Goal: Navigation & Orientation: Find specific page/section

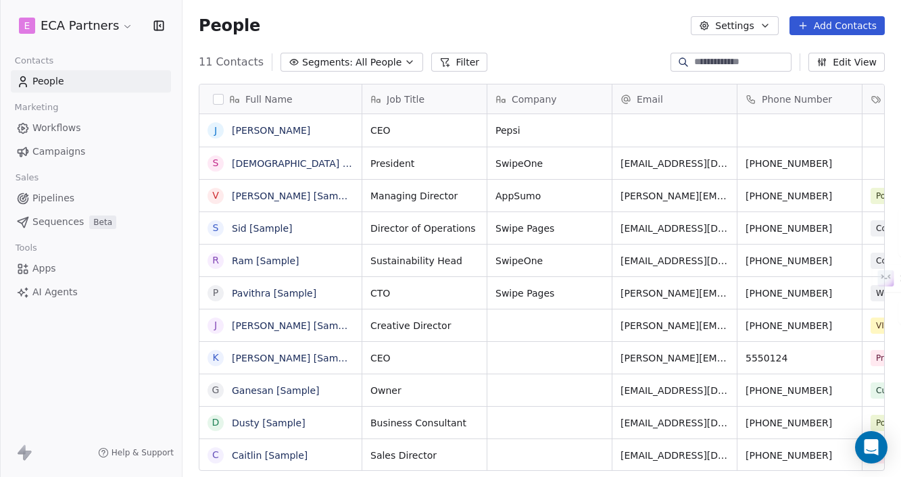
scroll to position [420, 718]
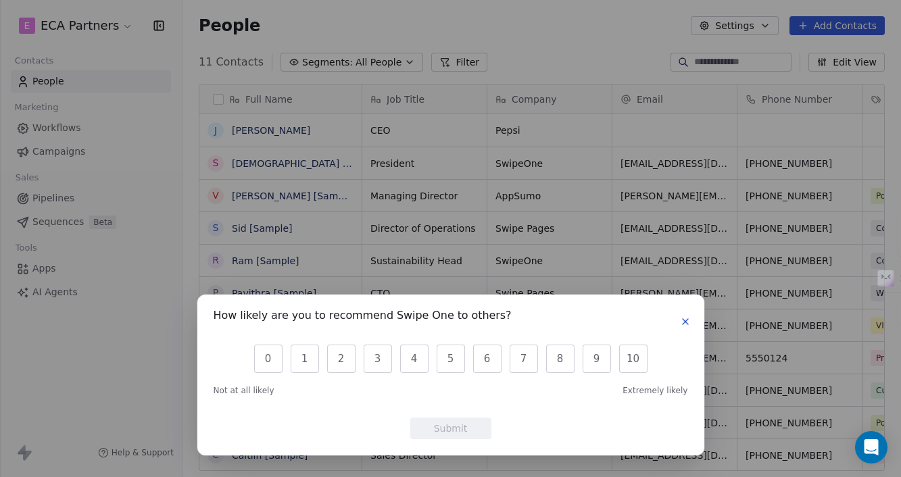
click at [682, 320] on icon "button" at bounding box center [685, 321] width 11 height 11
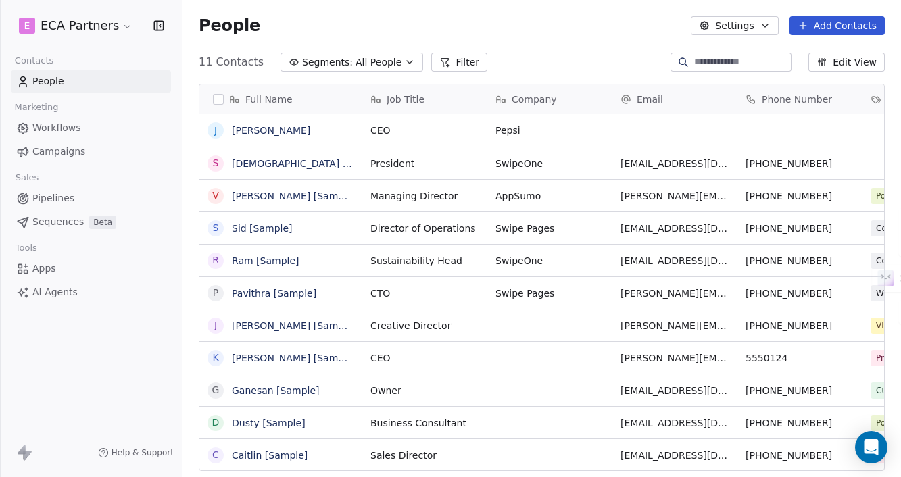
click at [65, 289] on span "AI Agents" at bounding box center [54, 292] width 45 height 14
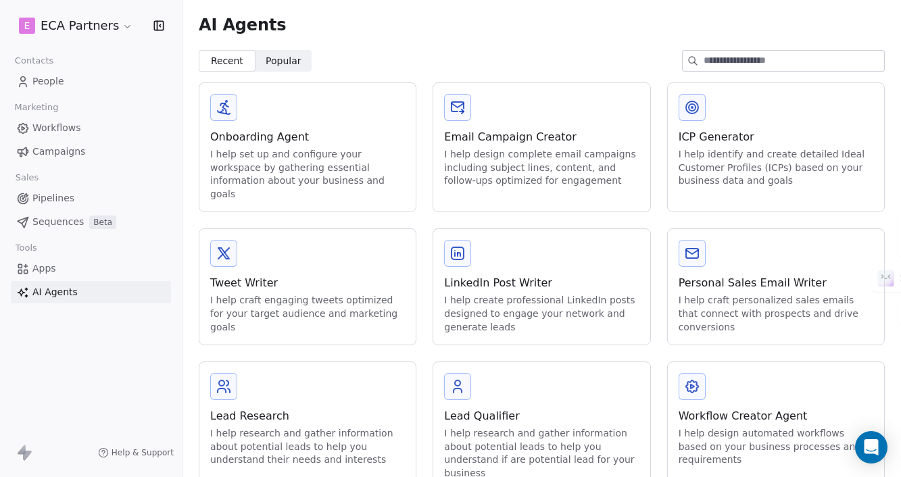
click at [296, 60] on span "Popular" at bounding box center [284, 61] width 36 height 14
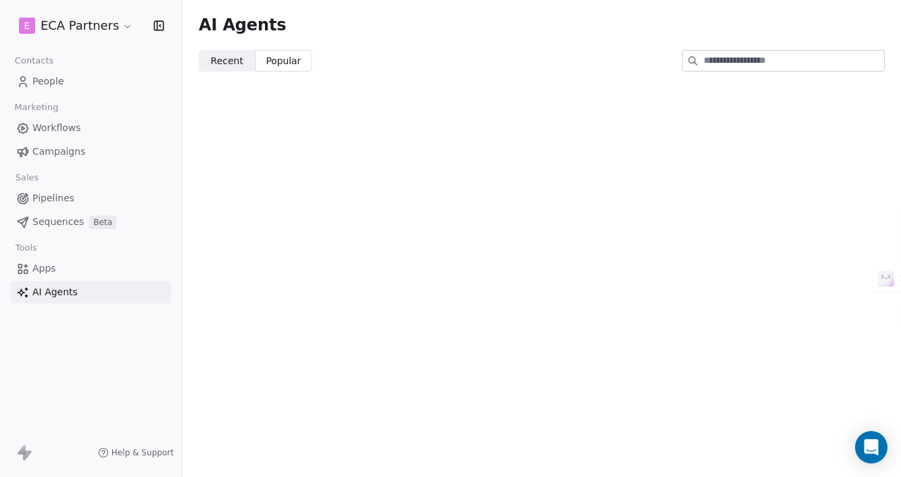
click at [227, 65] on span "Recent" at bounding box center [227, 61] width 32 height 14
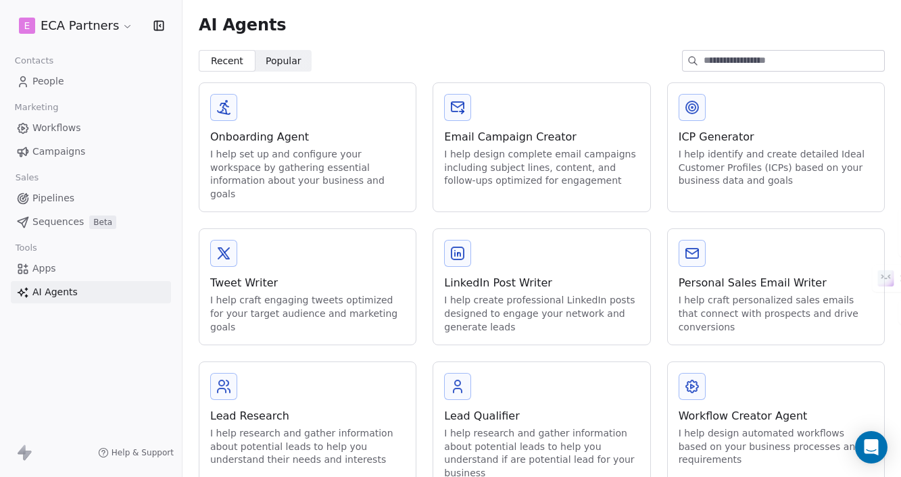
click at [63, 224] on span "Sequences" at bounding box center [57, 222] width 51 height 14
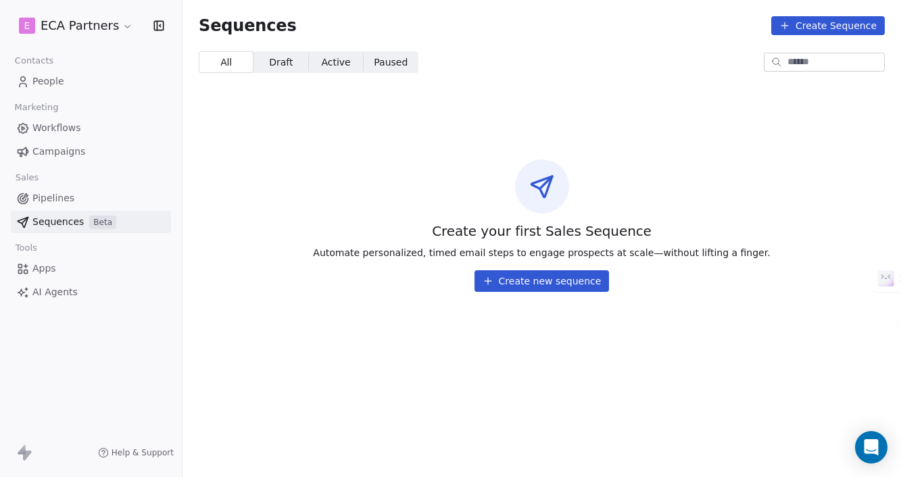
click at [48, 198] on span "Pipelines" at bounding box center [53, 198] width 42 height 14
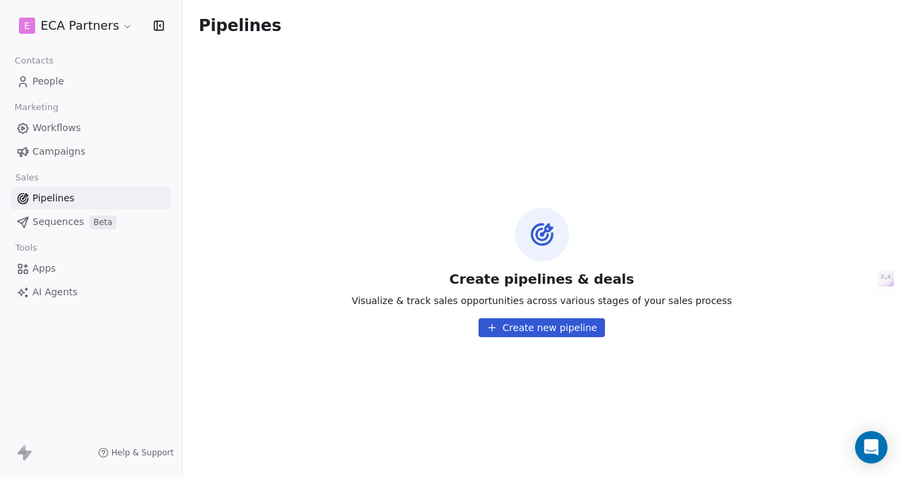
click at [47, 267] on span "Apps" at bounding box center [44, 269] width 24 height 14
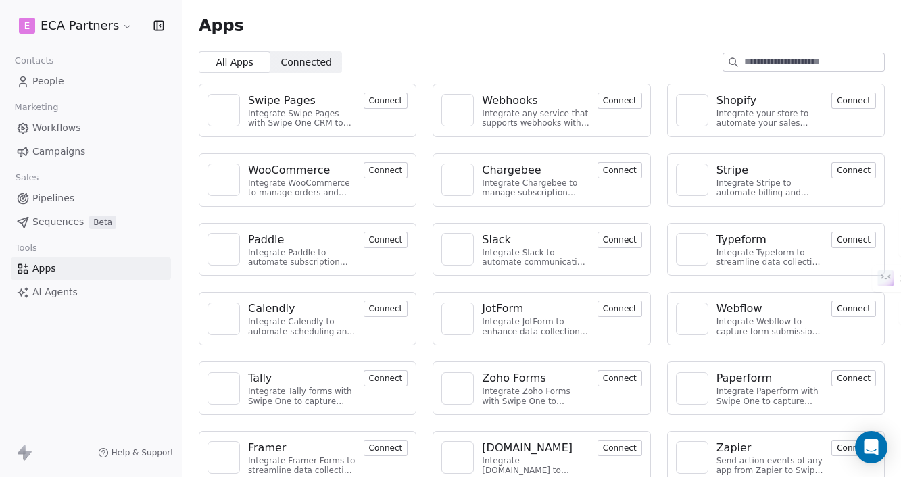
click at [59, 200] on span "Pipelines" at bounding box center [53, 198] width 42 height 14
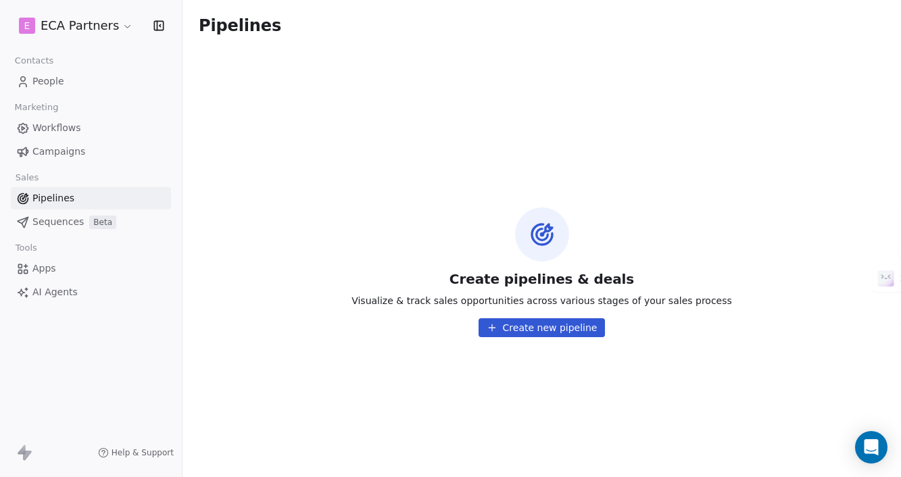
click at [78, 149] on span "Campaigns" at bounding box center [58, 152] width 53 height 14
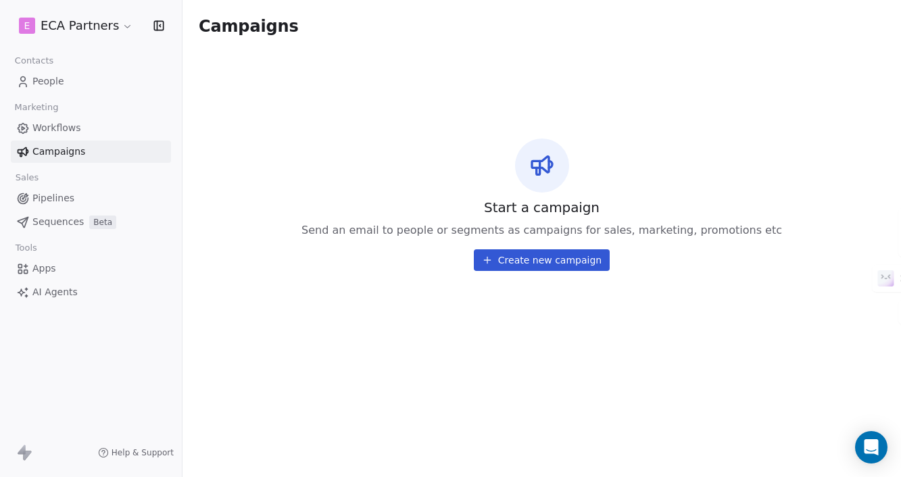
click at [48, 128] on span "Workflows" at bounding box center [56, 128] width 49 height 14
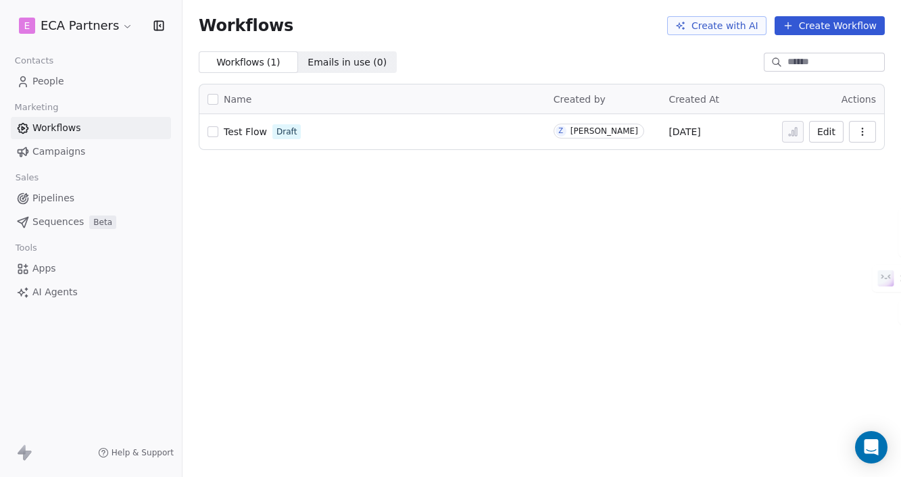
click at [50, 81] on span "People" at bounding box center [48, 81] width 32 height 14
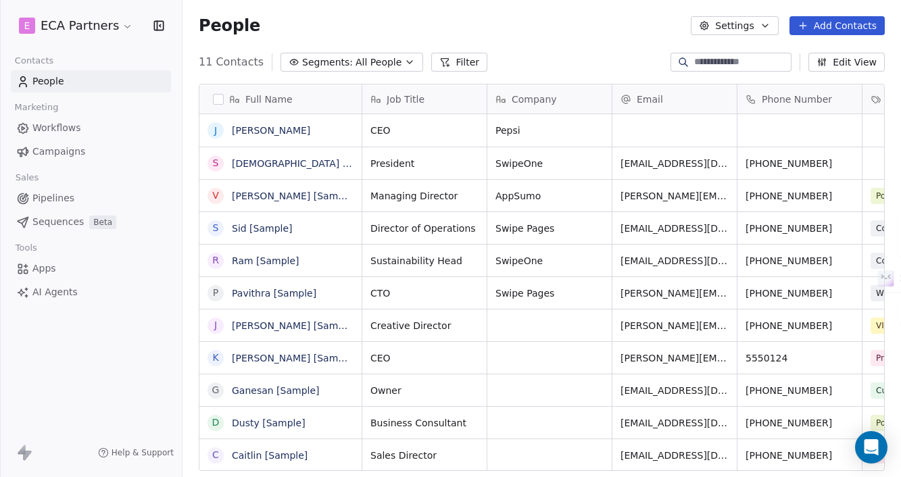
scroll to position [420, 718]
click at [594, 72] on div "11 Contacts Segments: All People Filter Edit View" at bounding box center [541, 62] width 718 height 22
click at [58, 201] on span "Pipelines" at bounding box center [53, 198] width 42 height 14
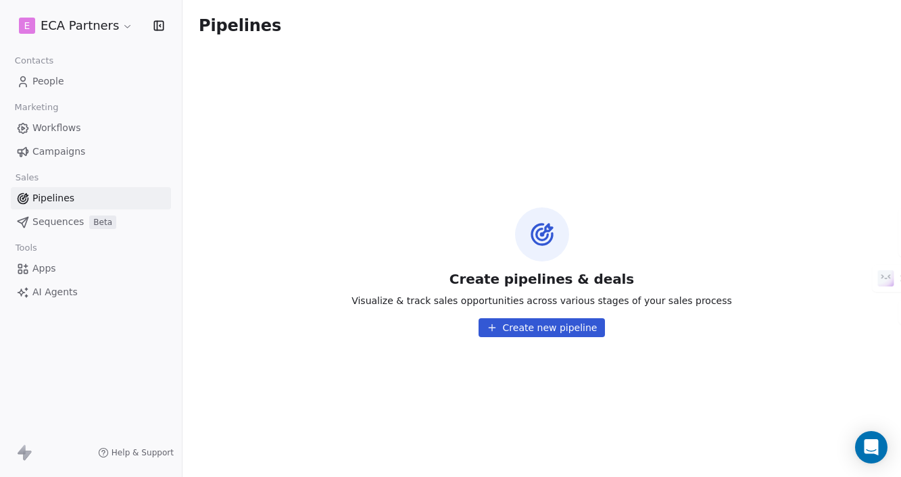
click at [69, 87] on link "People" at bounding box center [91, 81] width 160 height 22
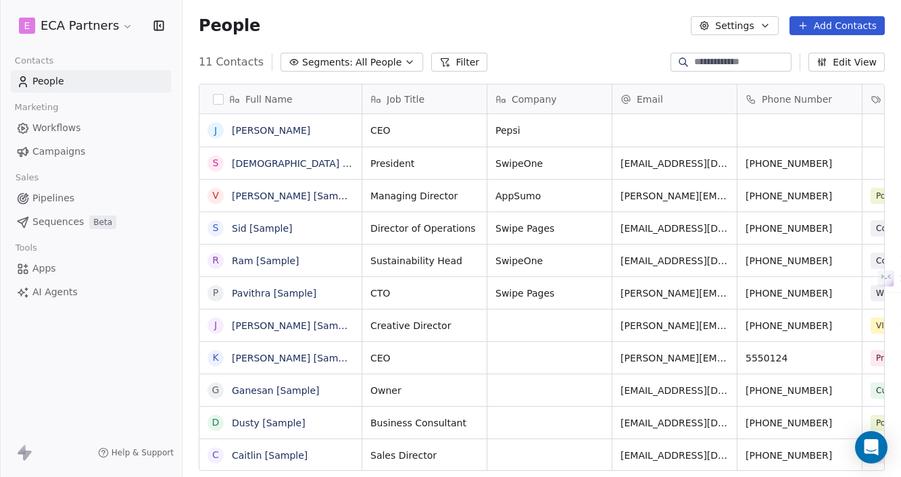
scroll to position [420, 718]
click at [84, 100] on div "Marketing" at bounding box center [91, 107] width 160 height 19
click at [745, 28] on button "Settings" at bounding box center [734, 25] width 87 height 19
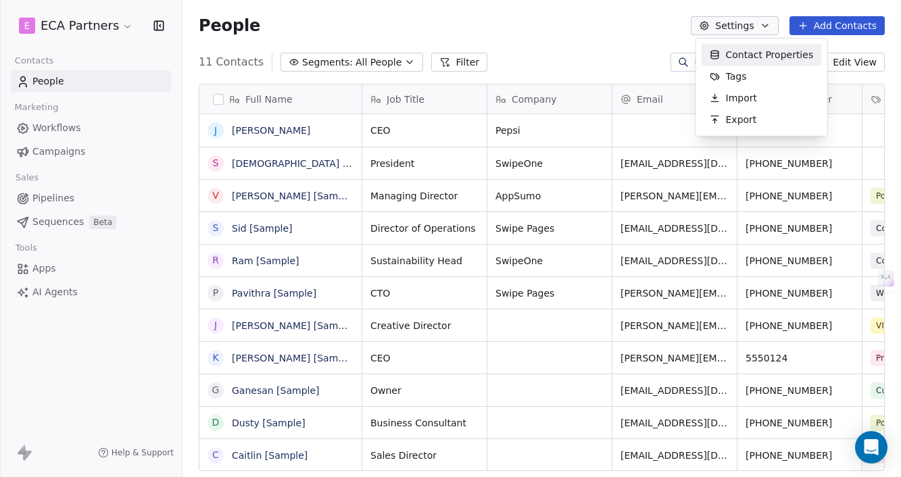
click at [749, 56] on span "Contact Properties" at bounding box center [770, 55] width 88 height 14
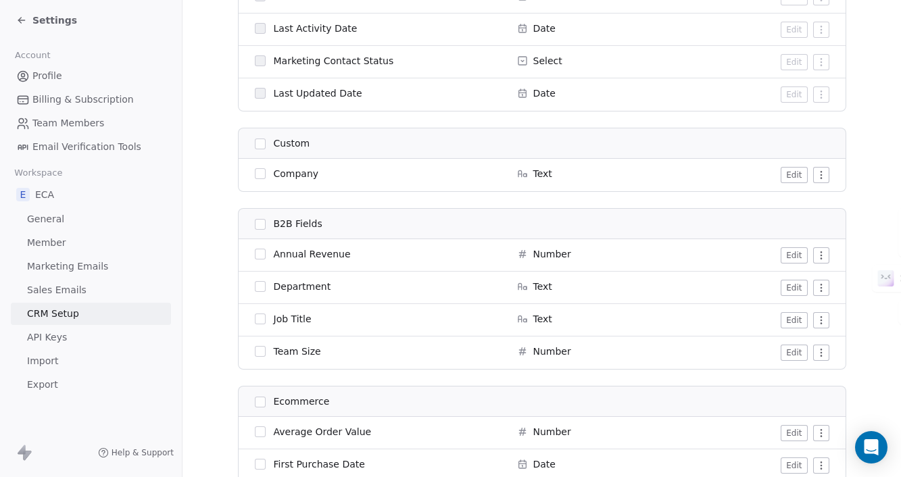
scroll to position [1180, 0]
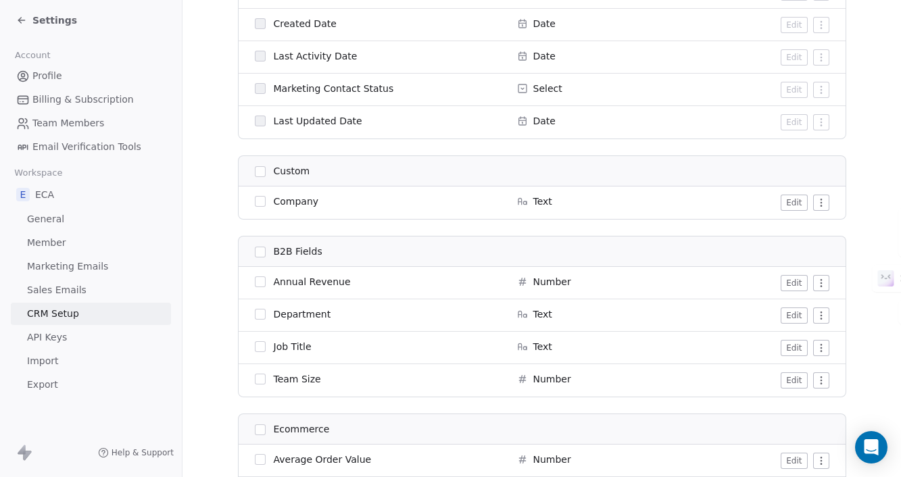
click at [814, 206] on html "Settings Account Profile Billing & Subscription Team Members Email Verification…" at bounding box center [450, 238] width 901 height 477
click at [819, 203] on html "Settings Account Profile Billing & Subscription Team Members Email Verification…" at bounding box center [450, 238] width 901 height 477
click at [793, 203] on button "Edit" at bounding box center [794, 203] width 26 height 16
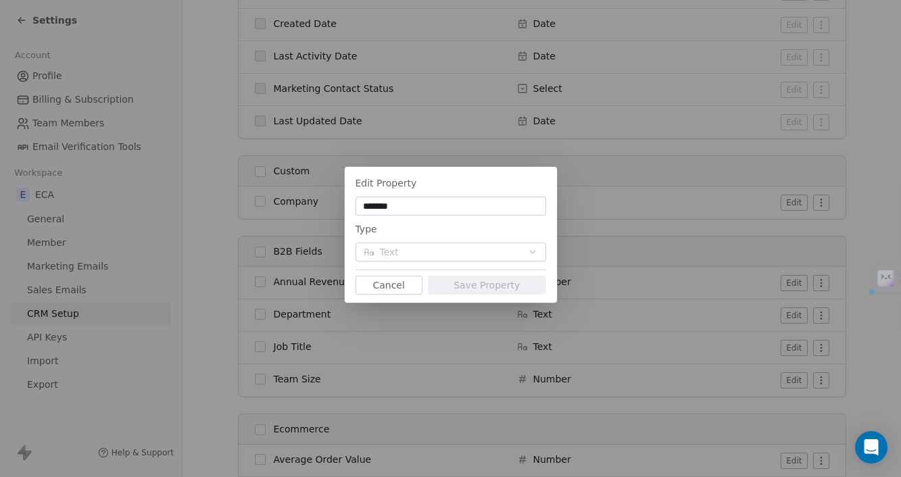
click at [403, 283] on button "Cancel" at bounding box center [389, 285] width 67 height 19
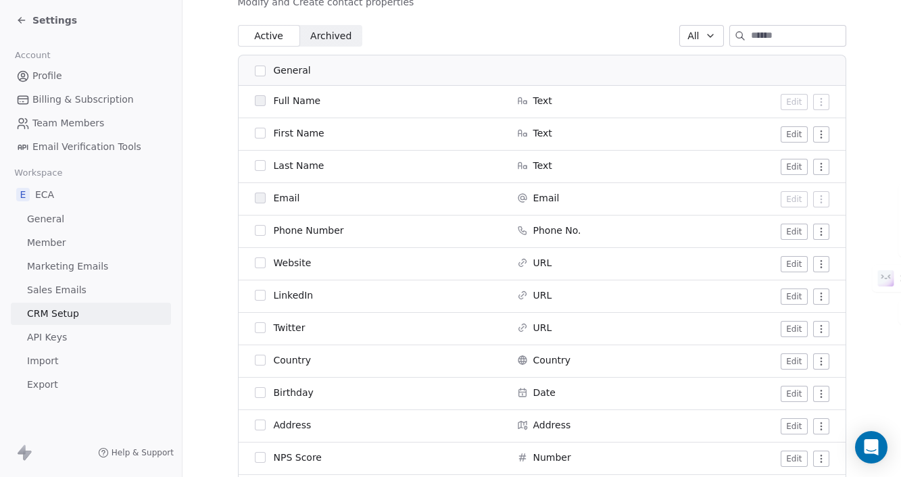
scroll to position [0, 0]
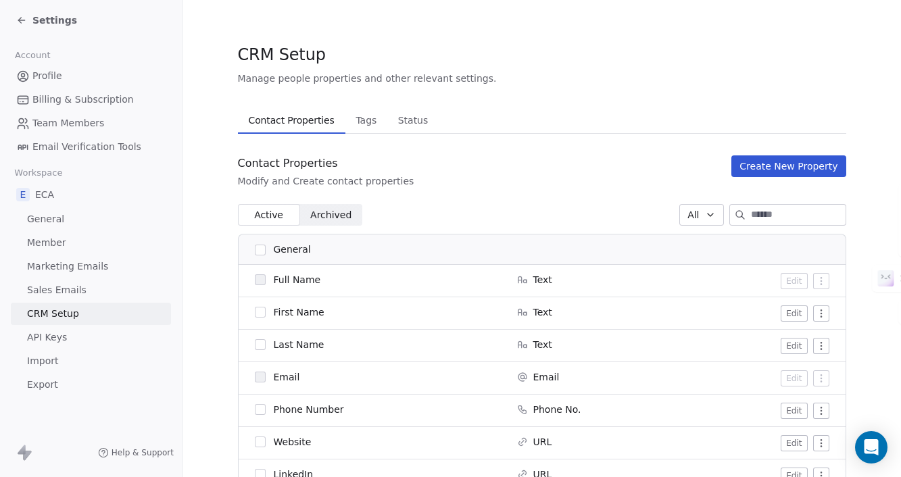
click at [783, 170] on button "Create New Property" at bounding box center [788, 166] width 114 height 22
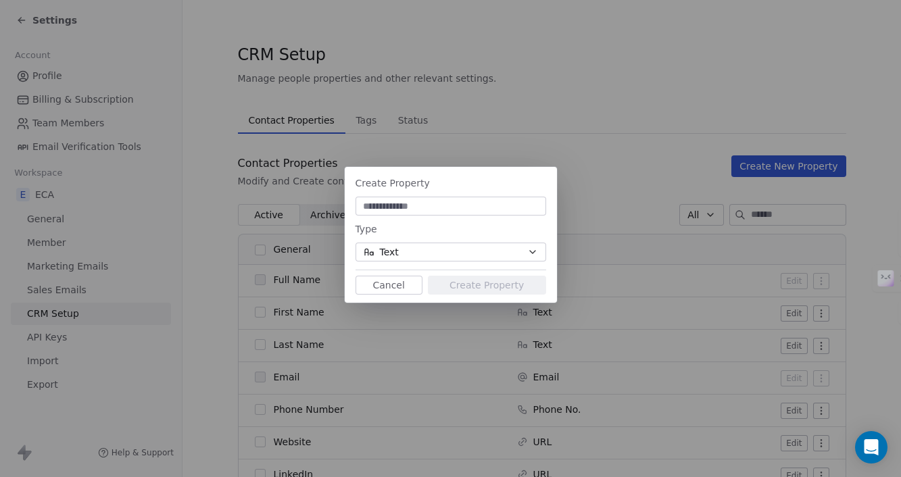
click at [481, 253] on button "Text" at bounding box center [451, 252] width 191 height 19
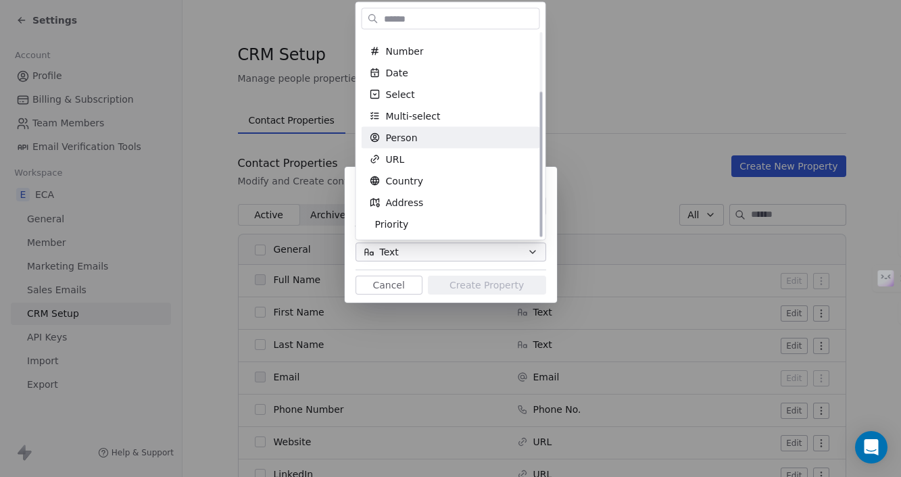
scroll to position [82, 0]
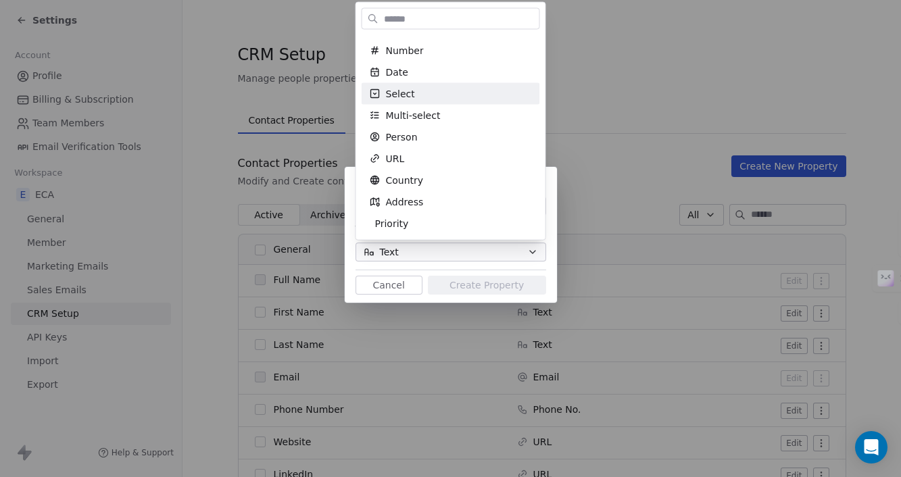
click at [603, 95] on div "Create Property Type Text Cancel Create Property" at bounding box center [450, 238] width 901 height 477
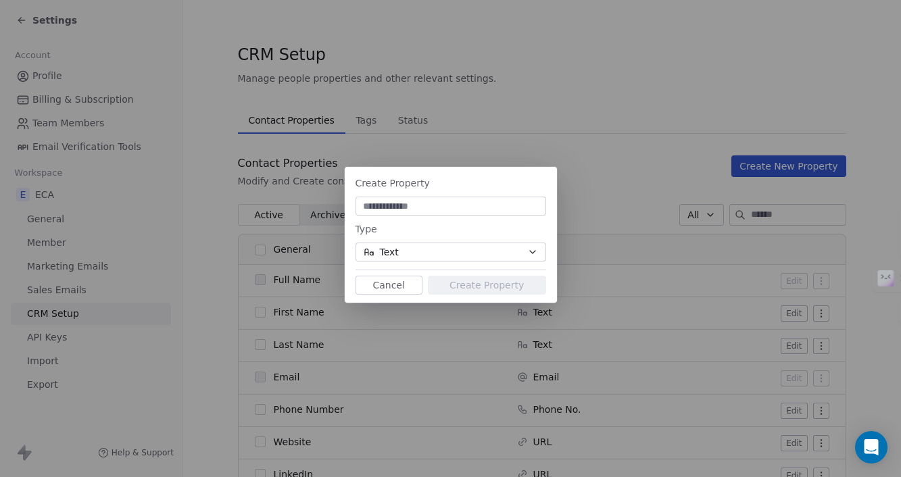
click at [636, 93] on div "Create Property Type Text Cancel Create Property" at bounding box center [450, 238] width 901 height 477
click at [397, 281] on button "Cancel" at bounding box center [389, 285] width 67 height 19
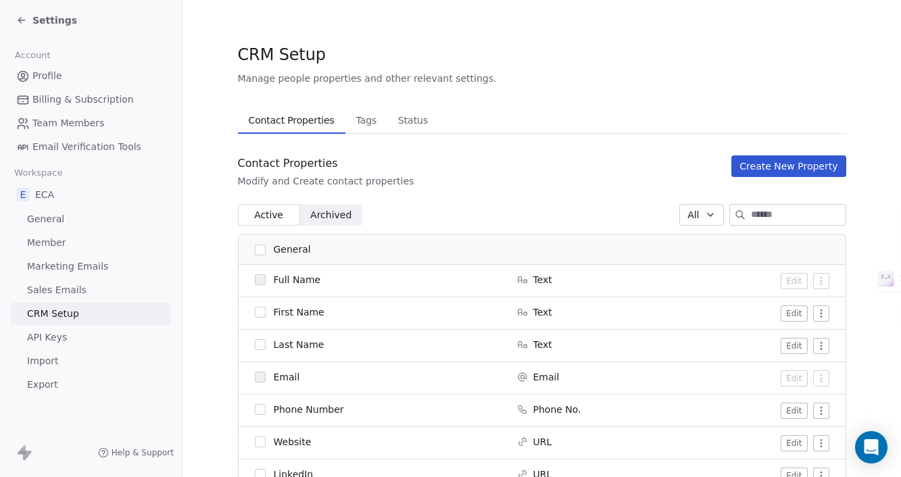
click at [363, 123] on span "Tags" at bounding box center [366, 120] width 32 height 19
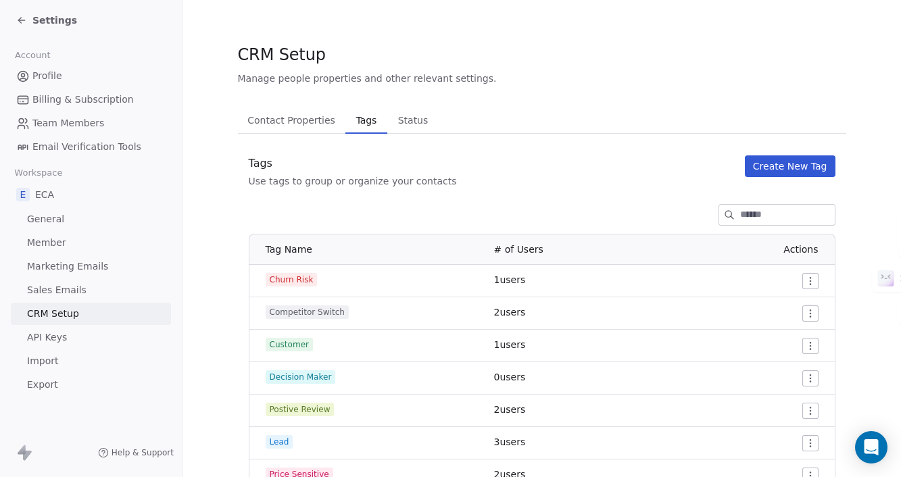
click at [411, 120] on span "Status" at bounding box center [413, 120] width 41 height 19
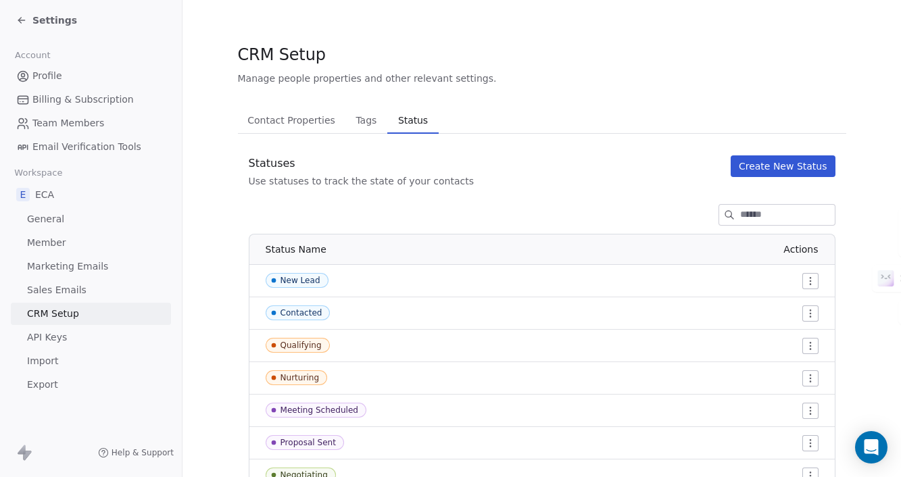
click at [278, 116] on span "Contact Properties" at bounding box center [291, 120] width 99 height 19
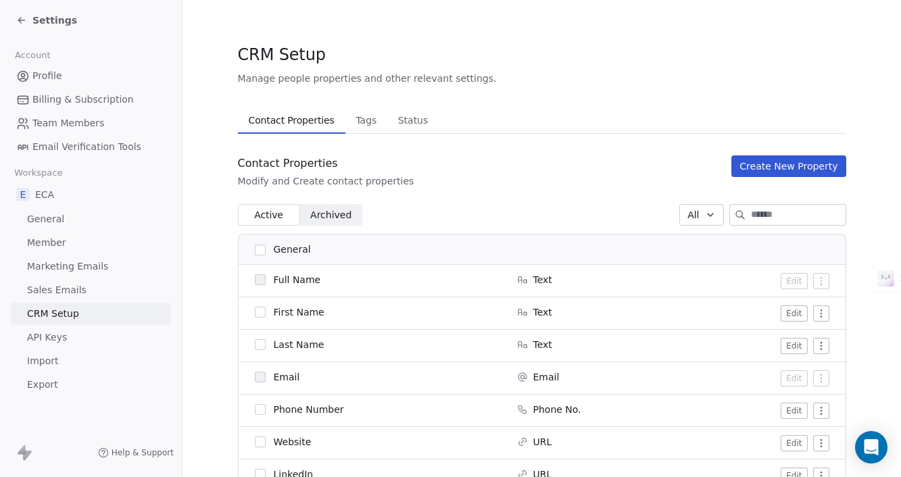
click at [47, 239] on span "Member" at bounding box center [46, 243] width 39 height 14
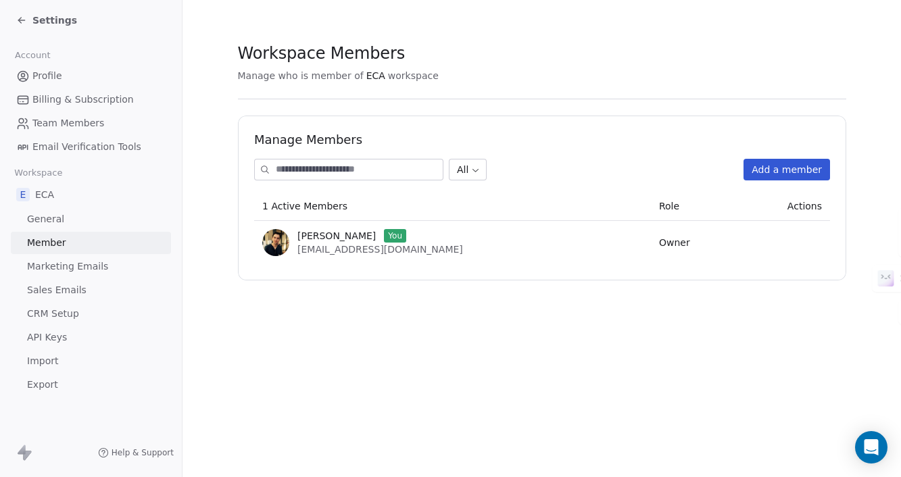
click at [56, 268] on span "Marketing Emails" at bounding box center [67, 267] width 81 height 14
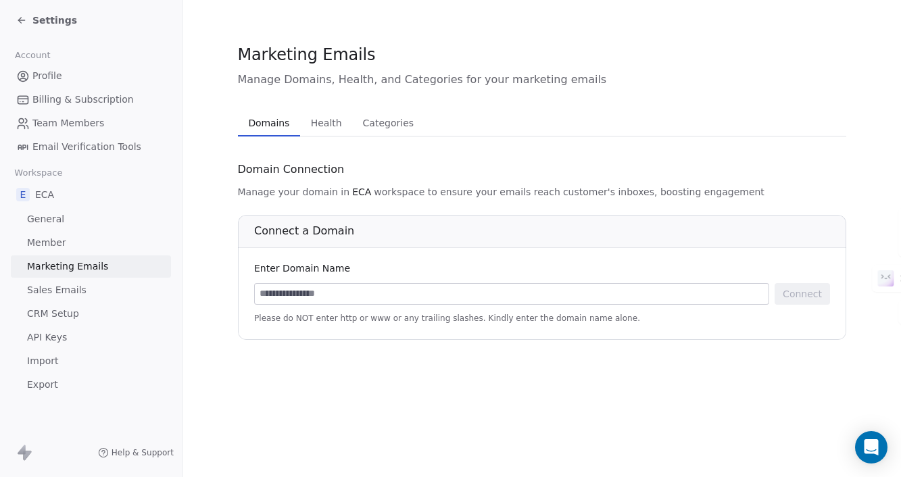
click at [61, 289] on span "Sales Emails" at bounding box center [56, 290] width 59 height 14
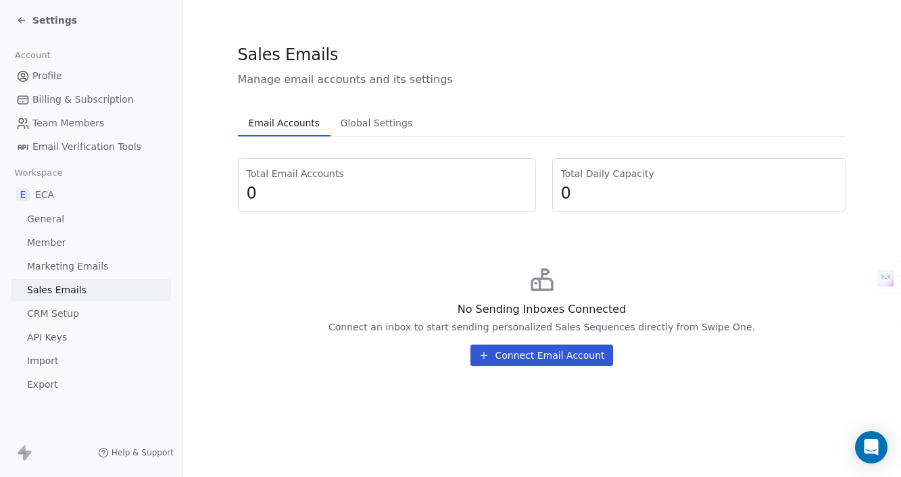
click at [531, 358] on button "Connect Email Account" at bounding box center [541, 356] width 142 height 22
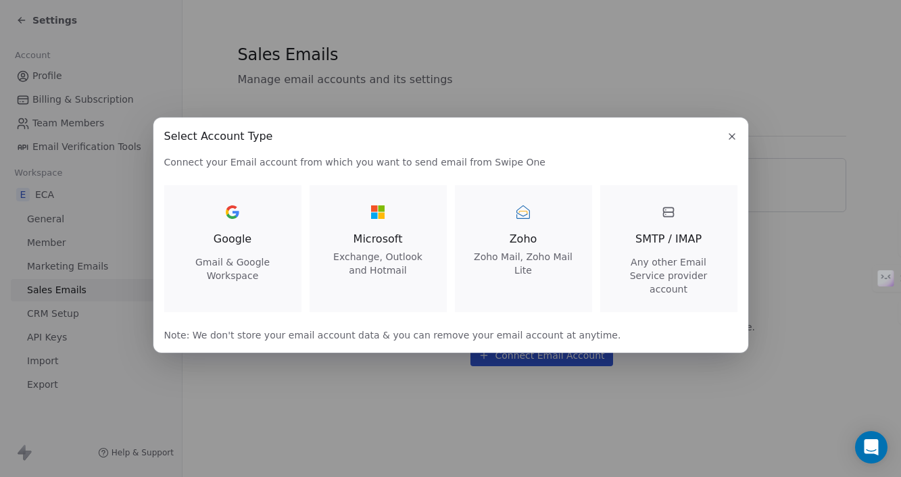
click at [729, 139] on icon "button" at bounding box center [731, 136] width 5 height 5
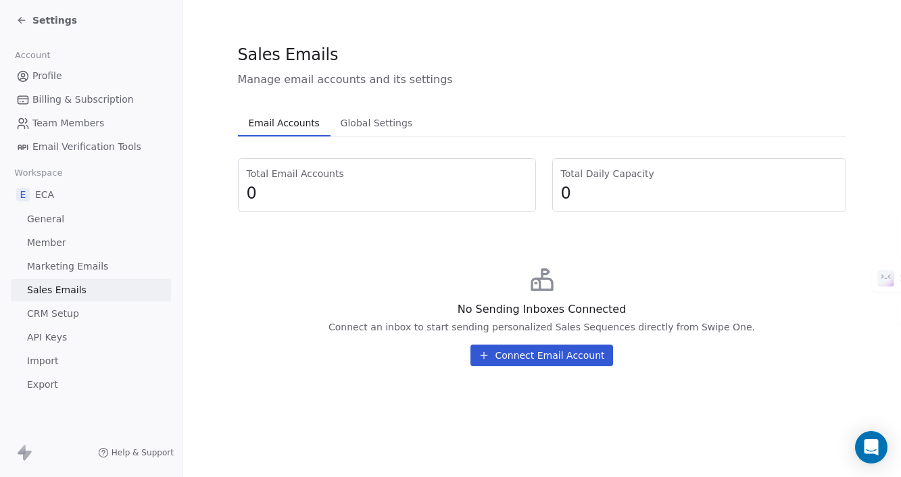
click at [63, 314] on span "CRM Setup" at bounding box center [53, 314] width 52 height 14
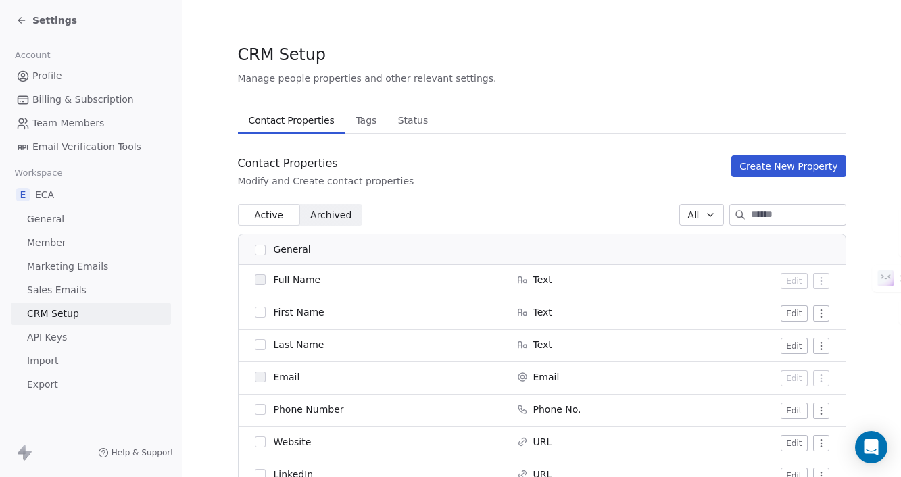
click at [72, 291] on span "Sales Emails" at bounding box center [56, 290] width 59 height 14
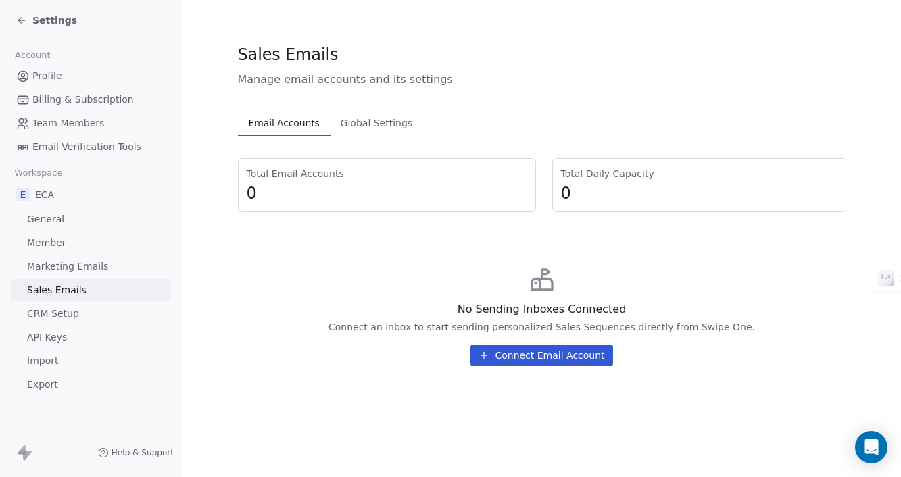
click at [97, 268] on span "Marketing Emails" at bounding box center [67, 267] width 81 height 14
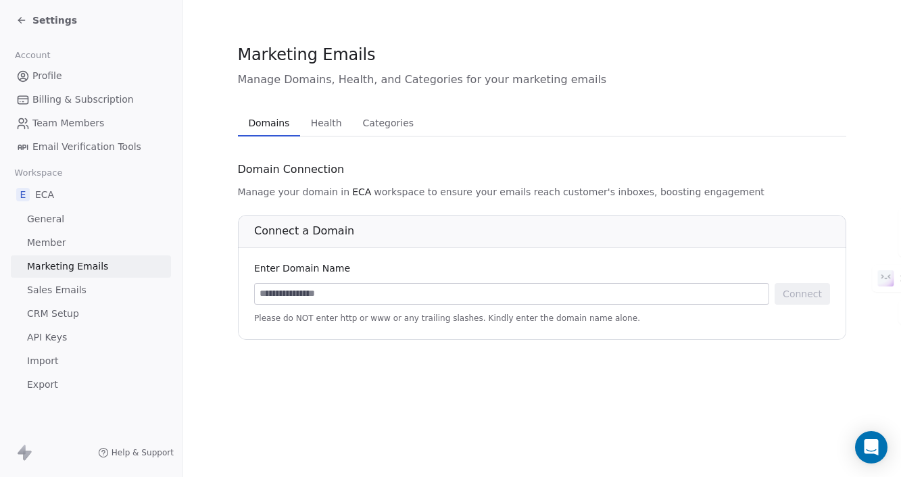
click at [323, 128] on span "Health" at bounding box center [327, 123] width 42 height 19
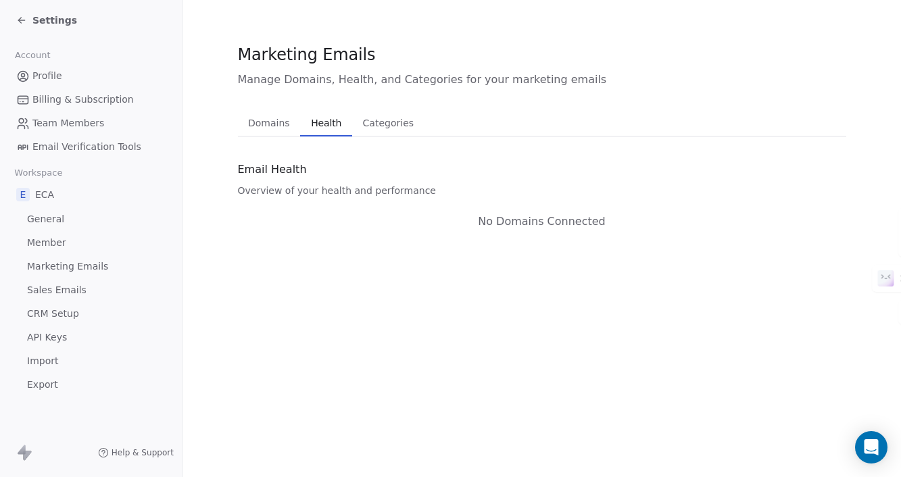
click at [362, 128] on span "Categories" at bounding box center [389, 123] width 62 height 19
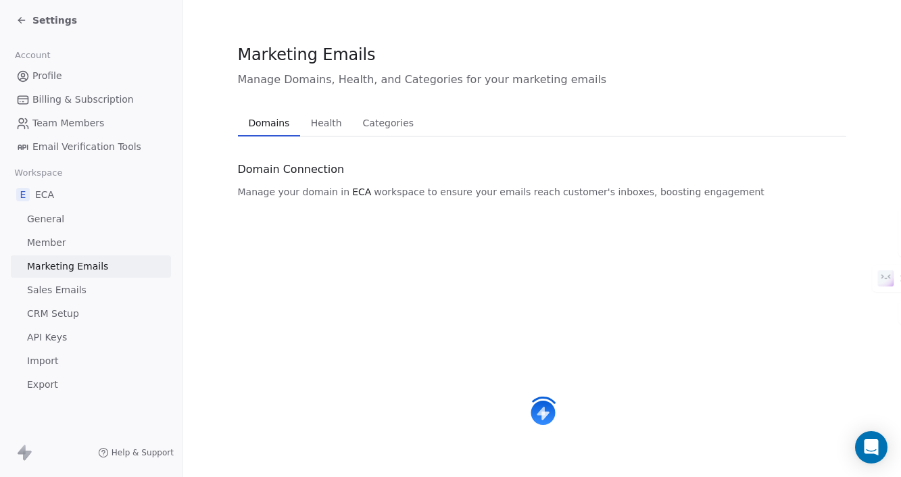
click at [272, 123] on span "Domains" at bounding box center [269, 123] width 52 height 19
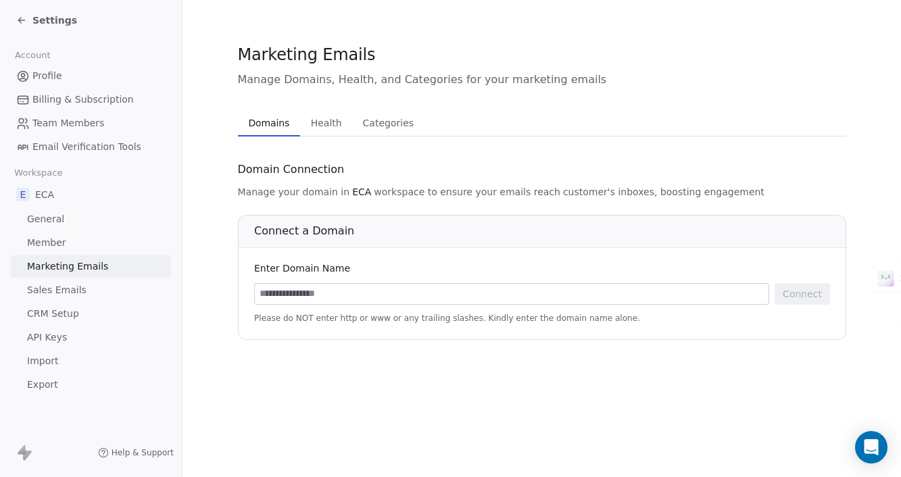
click at [68, 294] on span "Sales Emails" at bounding box center [56, 290] width 59 height 14
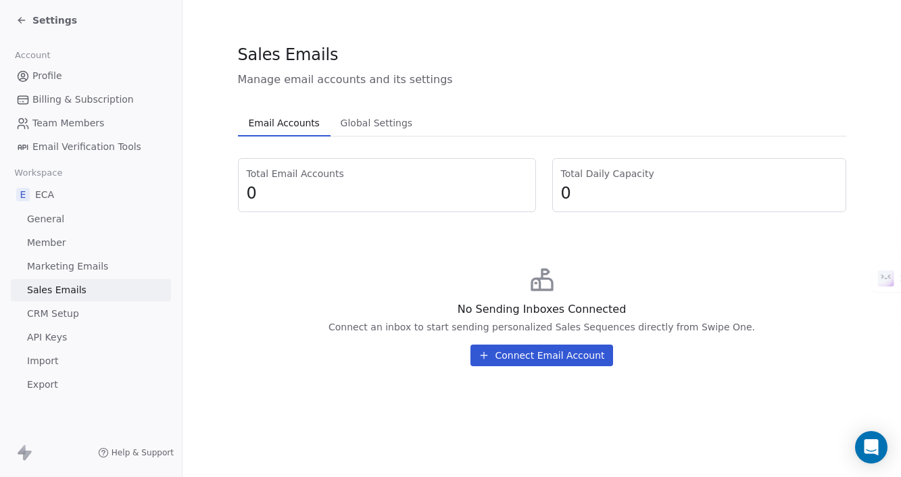
click at [76, 314] on span "CRM Setup" at bounding box center [53, 314] width 52 height 14
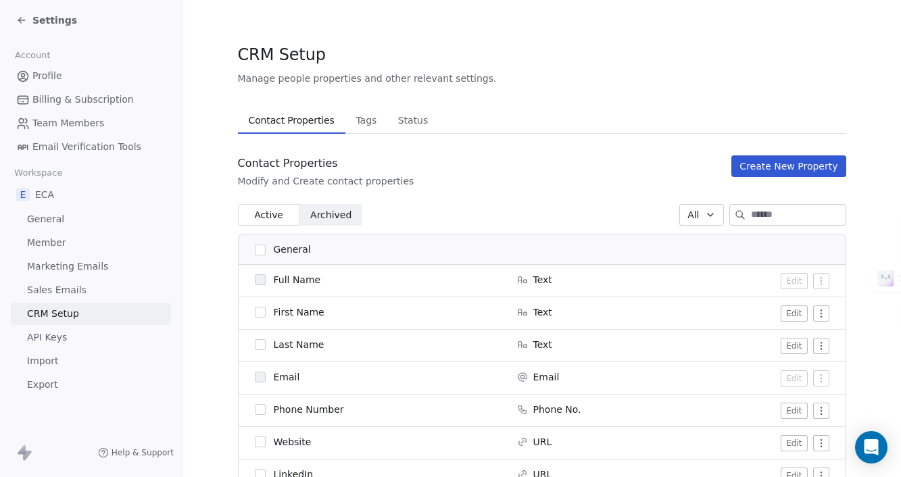
click at [70, 341] on link "API Keys" at bounding box center [91, 337] width 160 height 22
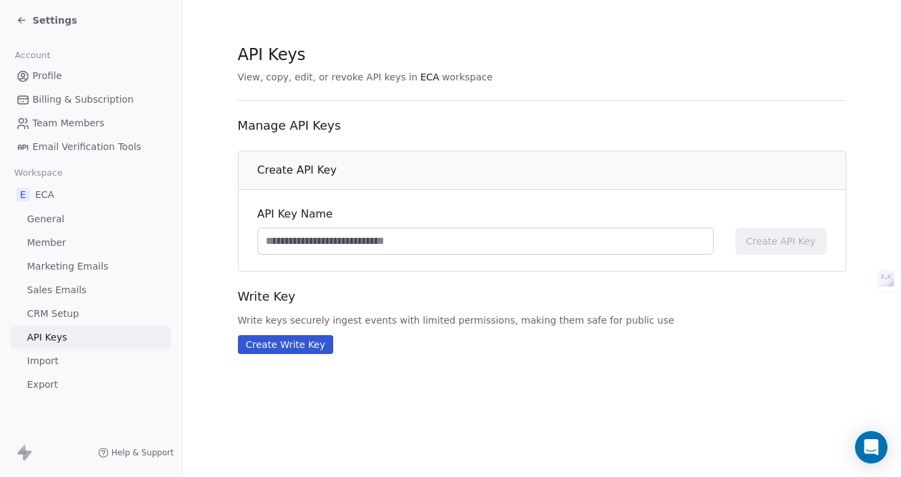
click at [54, 74] on span "Profile" at bounding box center [47, 76] width 30 height 14
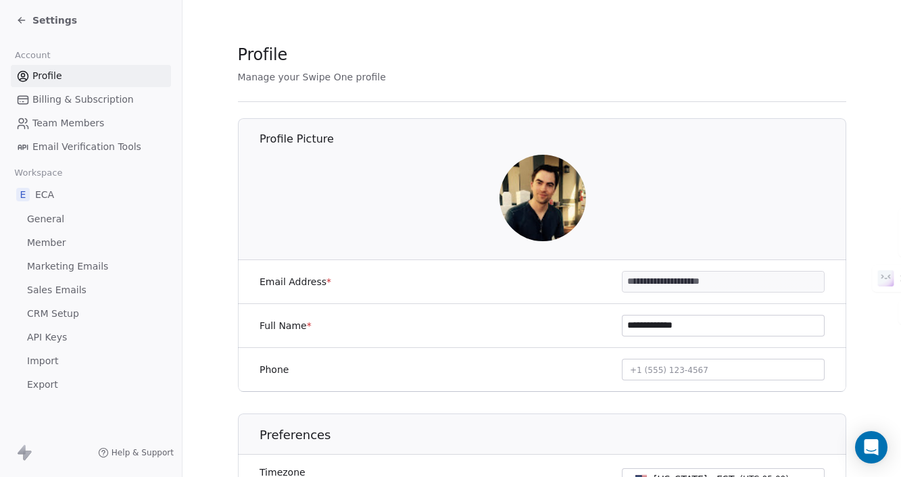
click at [60, 20] on span "Settings" at bounding box center [54, 21] width 45 height 14
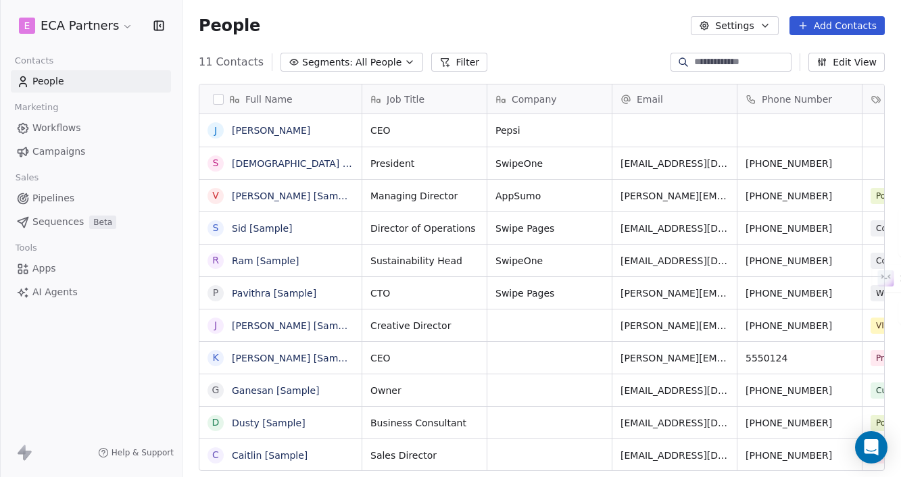
scroll to position [420, 718]
click at [356, 64] on span "All People" at bounding box center [379, 62] width 46 height 14
click at [359, 64] on html "E ECA Partners Contacts People Marketing Workflows Campaigns Sales Pipelines Se…" at bounding box center [450, 238] width 901 height 477
click at [826, 68] on button "Edit View" at bounding box center [846, 62] width 76 height 19
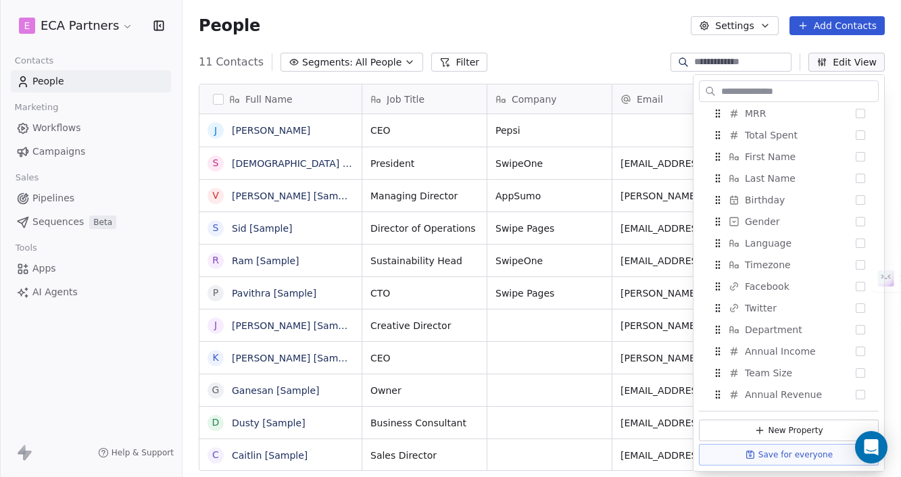
scroll to position [439, 0]
click at [591, 47] on div "People Settings Add Contacts" at bounding box center [541, 25] width 718 height 51
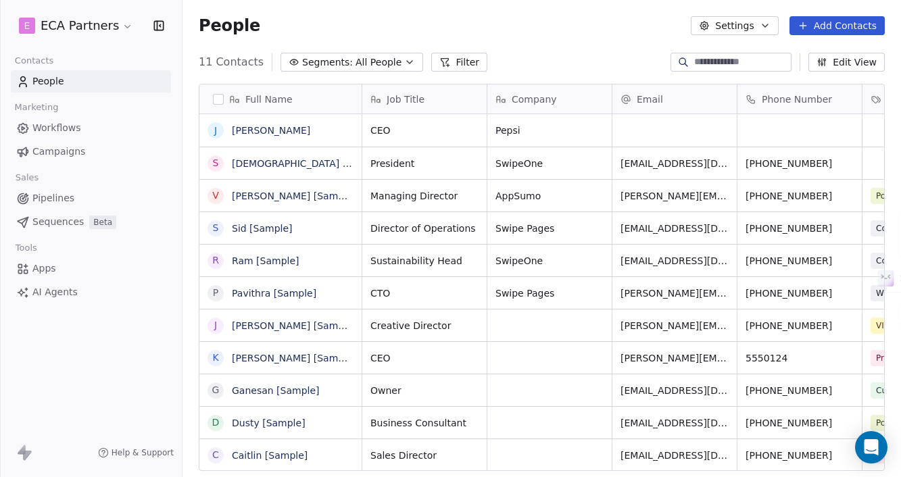
click at [84, 130] on link "Workflows" at bounding box center [91, 128] width 160 height 22
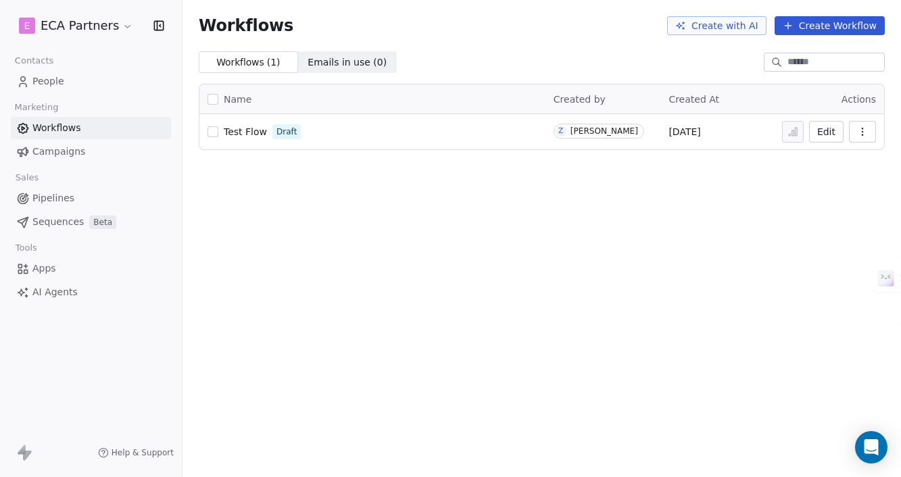
click at [65, 153] on span "Campaigns" at bounding box center [58, 152] width 53 height 14
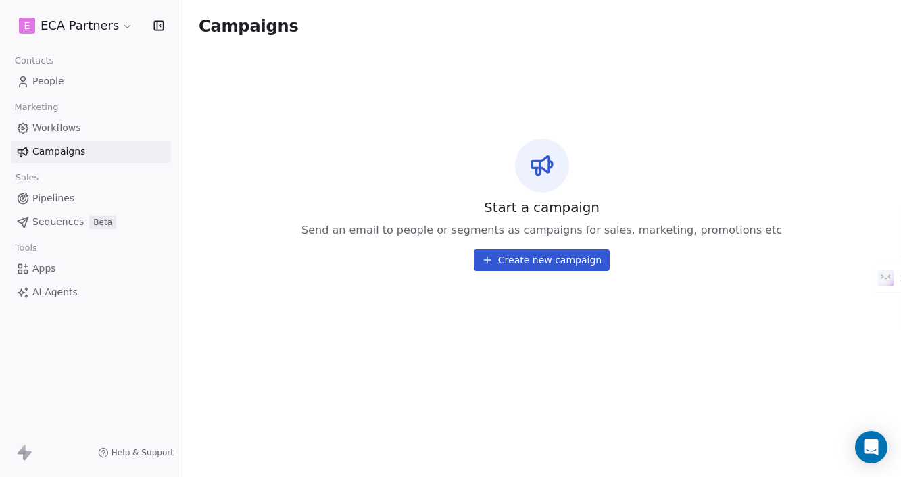
click at [63, 131] on span "Workflows" at bounding box center [56, 128] width 49 height 14
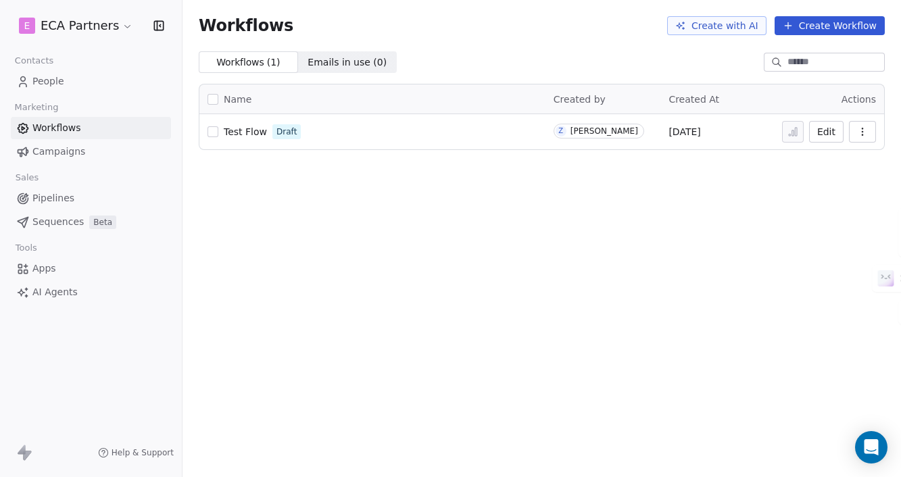
click at [252, 135] on span "Test Flow" at bounding box center [245, 131] width 43 height 11
